Goal: Task Accomplishment & Management: Manage account settings

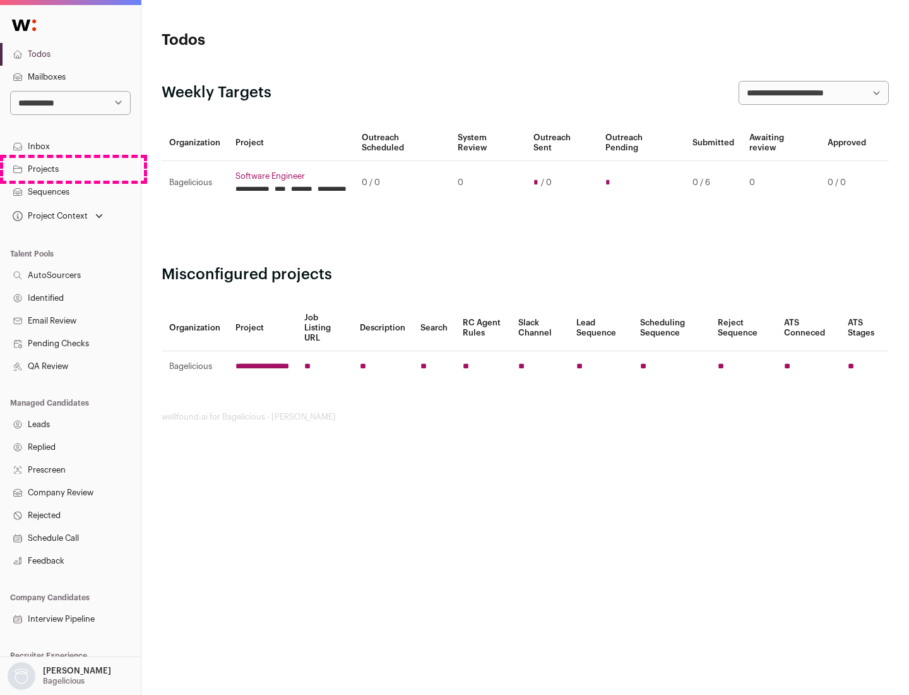
click at [70, 169] on link "Projects" at bounding box center [70, 169] width 141 height 23
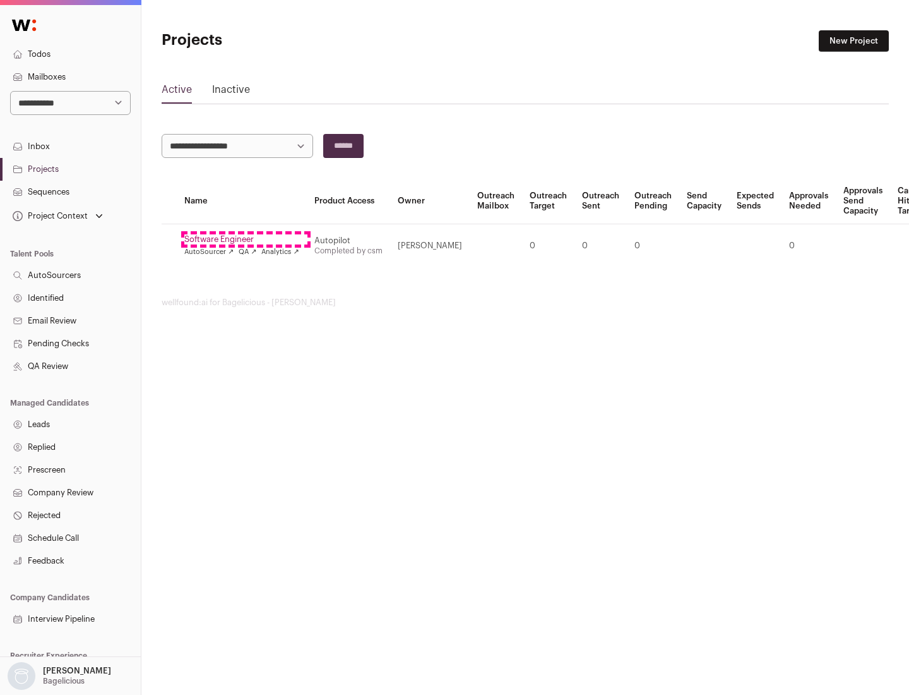
click at [246, 239] on link "Software Engineer" at bounding box center [241, 239] width 115 height 10
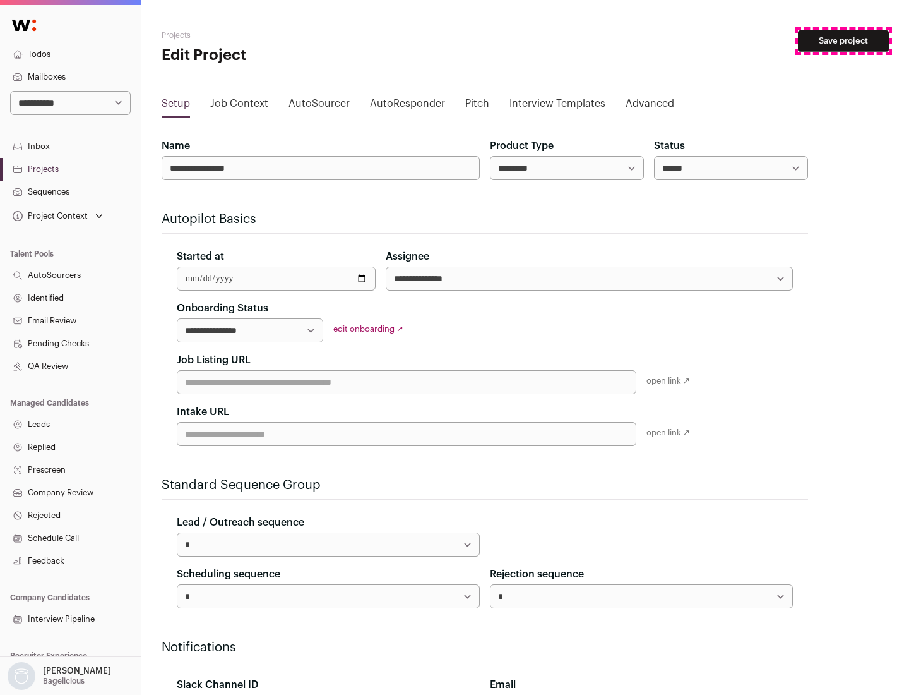
click at [844, 41] on button "Save project" at bounding box center [843, 40] width 91 height 21
